Goal: Task Accomplishment & Management: Use online tool/utility

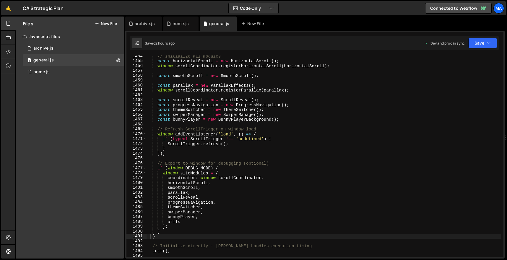
scroll to position [7103, 0]
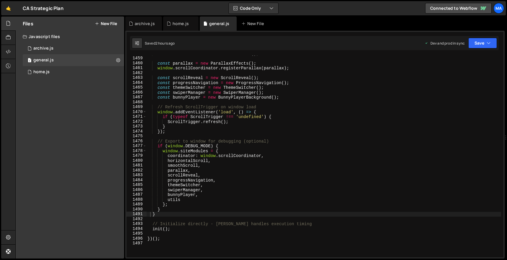
click at [298, 5] on div "🤙 CA Strategic Plan ⚠️ Code is being edited in another browser Code Only Code O…" at bounding box center [253, 8] width 504 height 14
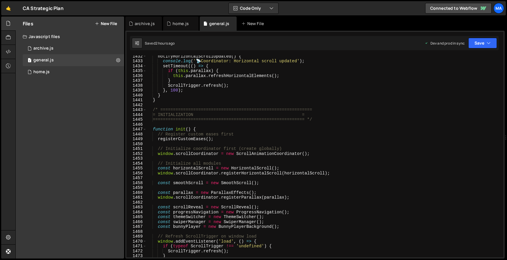
scroll to position [6993, 0]
click at [284, 172] on div "notifyHorizontalScrollUpdated ( ) { console . log ( ' 📡 Coordinator: Horizontal…" at bounding box center [323, 160] width 354 height 212
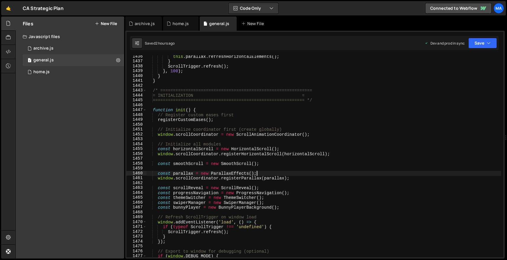
type textarea "})();"
